Goal: Transaction & Acquisition: Download file/media

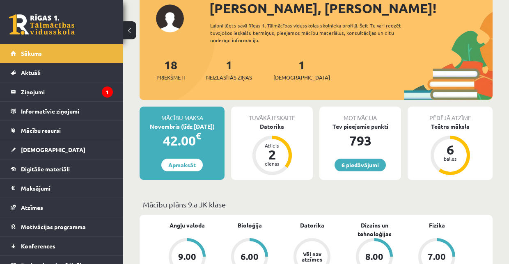
scroll to position [55, 0]
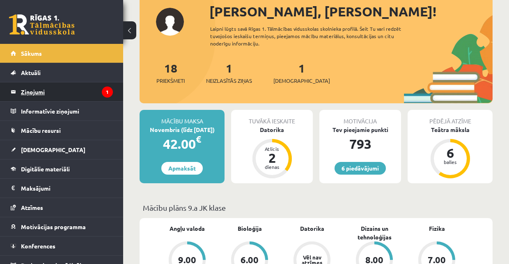
click at [39, 93] on legend "Ziņojumi 1" at bounding box center [67, 91] width 92 height 19
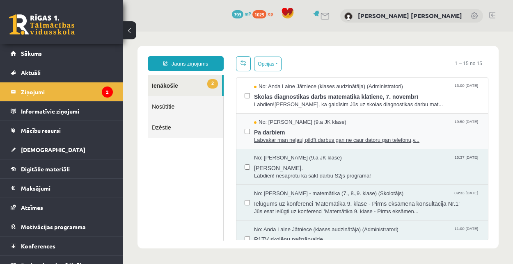
click at [275, 131] on span "Pa darbiem" at bounding box center [367, 131] width 226 height 10
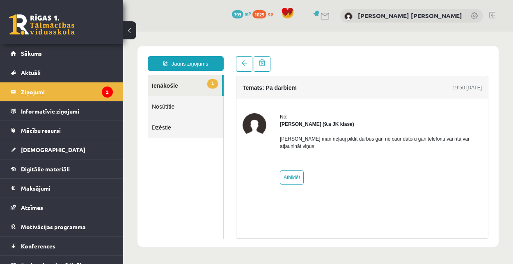
click at [35, 92] on legend "Ziņojumi 2" at bounding box center [67, 91] width 92 height 19
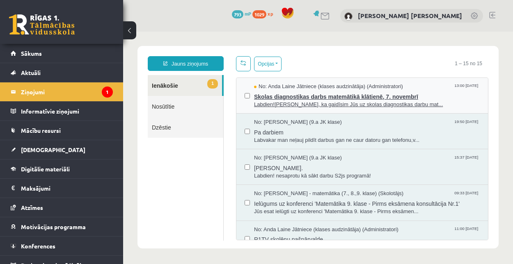
click at [262, 93] on span "Skolas diagnostikas darbs matemātikā klātienē, 7. novembrī" at bounding box center [367, 96] width 226 height 10
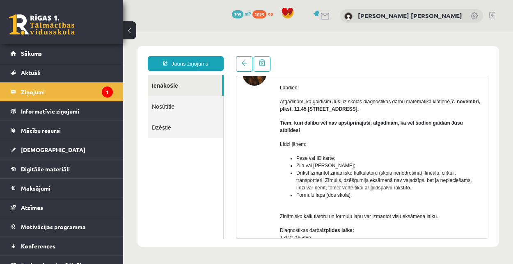
scroll to position [55, 0]
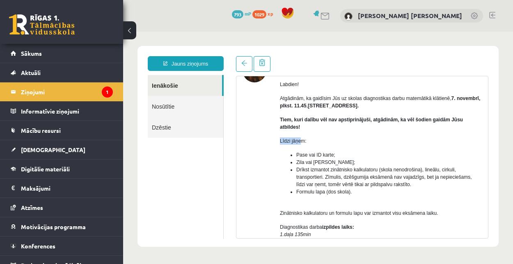
drag, startPoint x: 279, startPoint y: 133, endPoint x: 301, endPoint y: 132, distance: 22.6
click at [301, 132] on div "No: Anda Laine Jātniece (klases audzinātāja) (Administratori) Labdien! Atgādinā…" at bounding box center [361, 242] width 239 height 366
click at [313, 137] on p "Līdzi jāņem:" at bounding box center [381, 140] width 202 height 7
drag, startPoint x: 281, startPoint y: 134, endPoint x: 309, endPoint y: 134, distance: 27.5
click at [309, 134] on div "No: Anda Laine Jātniece (klases audzinātāja) (Administratori) Labdien! Atgādinā…" at bounding box center [361, 242] width 239 height 366
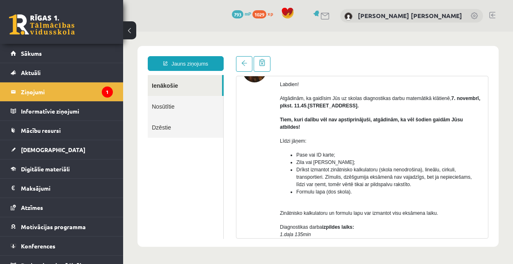
click at [263, 166] on div at bounding box center [254, 239] width 24 height 360
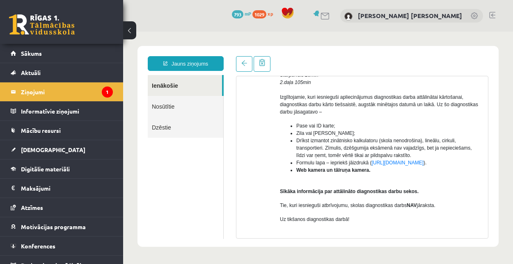
scroll to position [247, 0]
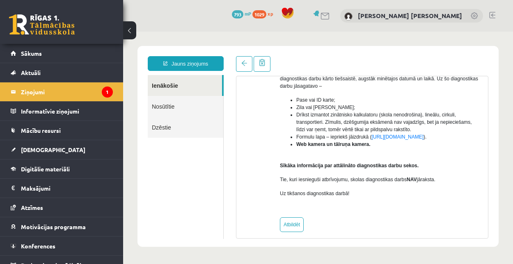
click at [264, 195] on div at bounding box center [254, 46] width 24 height 360
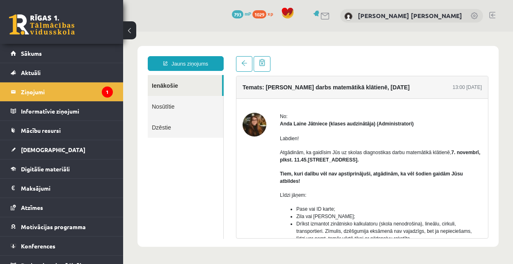
scroll to position [0, 0]
click at [419, 125] on div "Anda Laine Jātniece (klases audzinātāja) (Administratori)" at bounding box center [381, 124] width 202 height 7
drag, startPoint x: 375, startPoint y: 124, endPoint x: 414, endPoint y: 125, distance: 39.4
click at [414, 125] on div "Anda Laine Jātniece (klases audzinātāja) (Administratori)" at bounding box center [381, 124] width 202 height 7
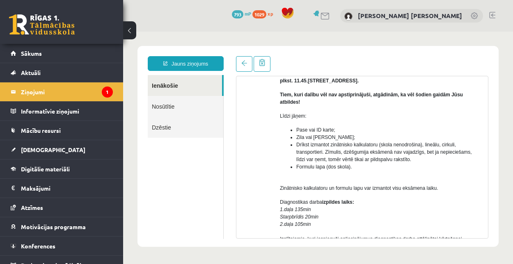
scroll to position [55, 0]
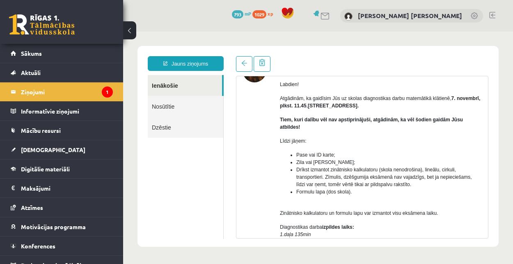
click at [267, 162] on div "No: Anda Laine Jātniece (klases audzinātāja) (Administratori) Labdien! Atgādinā…" at bounding box center [361, 242] width 239 height 366
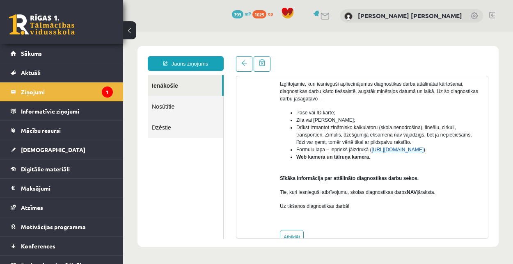
scroll to position [247, 0]
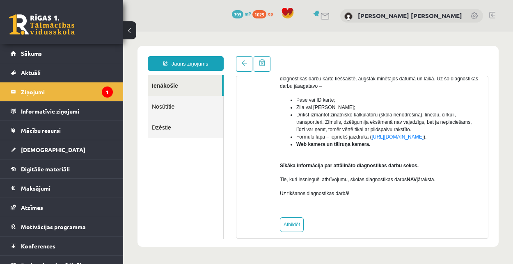
click at [356, 198] on div "Labdien! Atgādinām, ka gaidīsim Jūs uz skolas diagnostikas darbu matemātikā klā…" at bounding box center [381, 46] width 202 height 331
click at [356, 199] on div "Labdien! Atgādinām, ka gaidīsim Jūs uz skolas diagnostikas darbu matemātikā klā…" at bounding box center [381, 46] width 202 height 331
click at [348, 196] on div "Labdien! Atgādinām, ka gaidīsim Jūs uz skolas diagnostikas darbu matemātikā klā…" at bounding box center [381, 46] width 202 height 331
click at [242, 177] on div "No: Anda Laine Jātniece (klases audzinātāja) (Administratori) Labdien! Atgādinā…" at bounding box center [361, 49] width 251 height 366
click at [296, 217] on link "Atbildēt" at bounding box center [292, 224] width 24 height 15
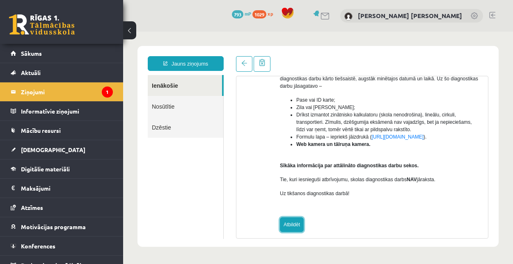
type input "**********"
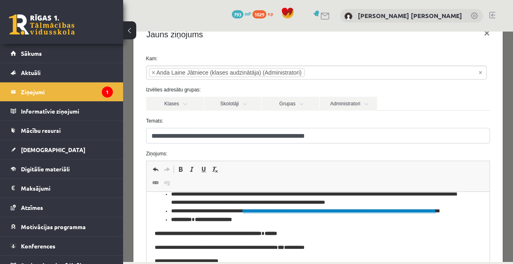
scroll to position [22, 0]
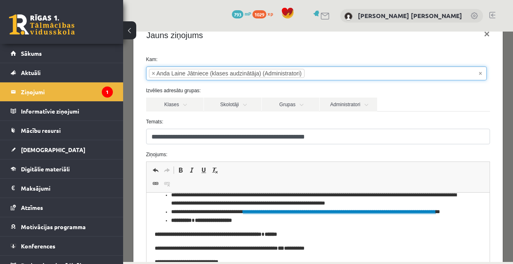
click at [336, 75] on ul "× × Anda Laine Jātniece (klases audzinātāja) (Administratori)" at bounding box center [316, 73] width 340 height 13
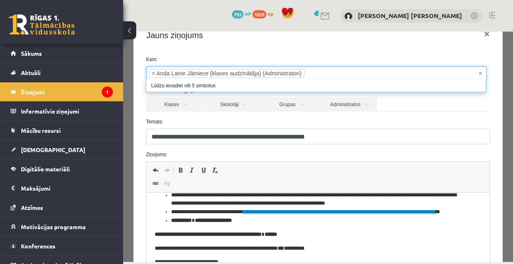
drag, startPoint x: 367, startPoint y: 46, endPoint x: 374, endPoint y: 71, distance: 25.5
click at [367, 48] on div "Jauns ziņojums ×" at bounding box center [318, 35] width 370 height 28
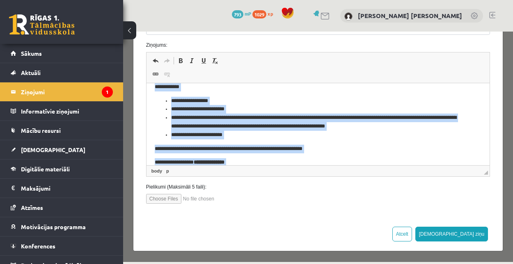
scroll to position [0, 0]
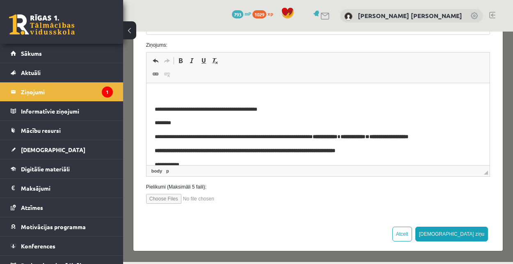
drag, startPoint x: 262, startPoint y: 153, endPoint x: 160, endPoint y: 93, distance: 118.2
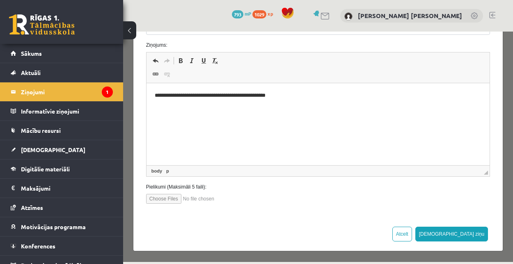
click at [204, 96] on p "**********" at bounding box center [316, 95] width 324 height 9
click at [293, 96] on p "**********" at bounding box center [316, 95] width 324 height 9
click at [196, 96] on p "**********" at bounding box center [316, 95] width 324 height 9
click at [467, 234] on button "Sūtīt ziņu" at bounding box center [451, 234] width 73 height 15
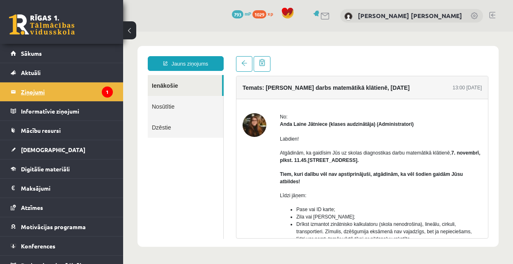
click at [38, 91] on legend "Ziņojumi 1" at bounding box center [67, 91] width 92 height 19
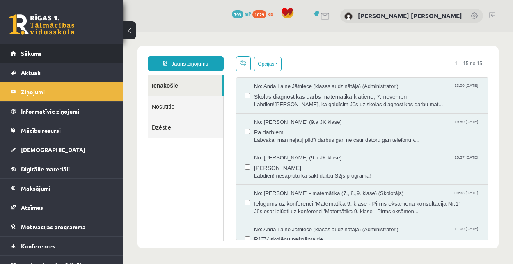
click at [5, 52] on li "Sākums" at bounding box center [61, 53] width 123 height 19
click at [25, 56] on span "Sākums" at bounding box center [31, 53] width 21 height 7
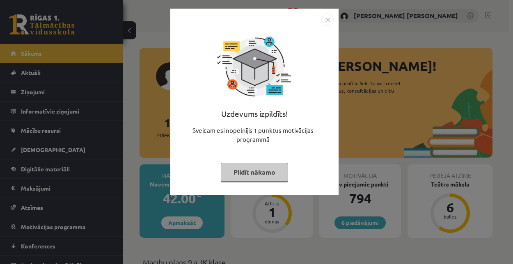
click at [329, 14] on img "Close" at bounding box center [327, 20] width 12 height 12
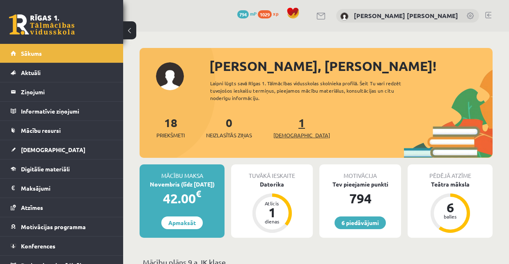
click at [285, 134] on span "[DEMOGRAPHIC_DATA]" at bounding box center [301, 135] width 57 height 8
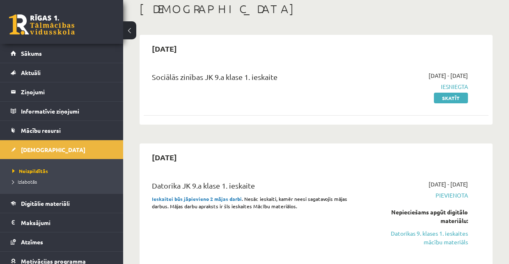
scroll to position [55, 0]
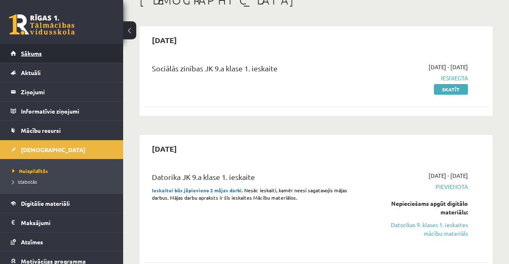
click at [52, 55] on link "Sākums" at bounding box center [62, 53] width 102 height 19
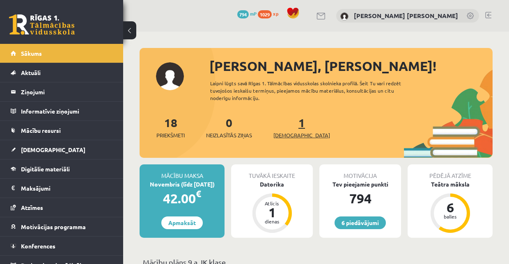
click at [285, 136] on span "[DEMOGRAPHIC_DATA]" at bounding box center [301, 135] width 57 height 8
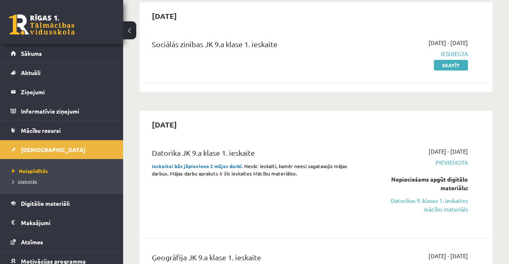
scroll to position [82, 0]
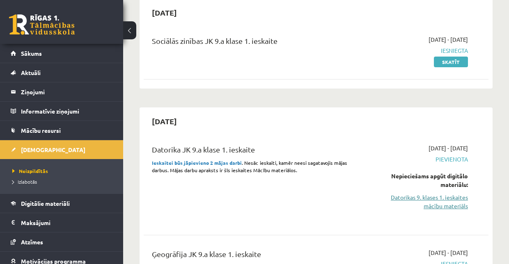
click at [445, 205] on link "Datorikas 9. klases 1. ieskaites mācību materiāls" at bounding box center [418, 201] width 97 height 17
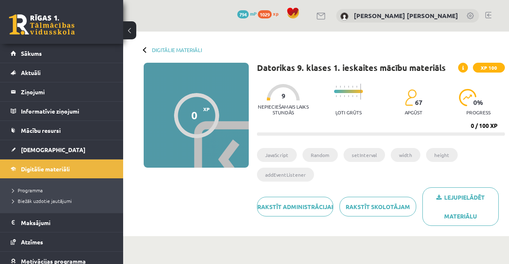
click at [363, 178] on ul "JavaScript Random setInterval width height addEventListener" at bounding box center [381, 167] width 248 height 39
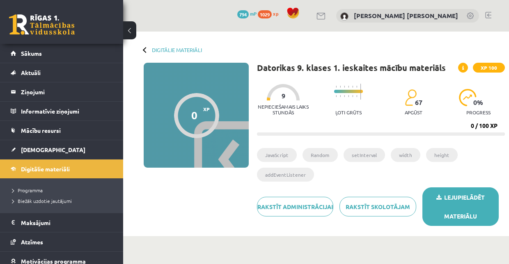
click at [468, 205] on link "Lejupielādēt materiālu" at bounding box center [460, 206] width 76 height 39
